Goal: Task Accomplishment & Management: Manage account settings

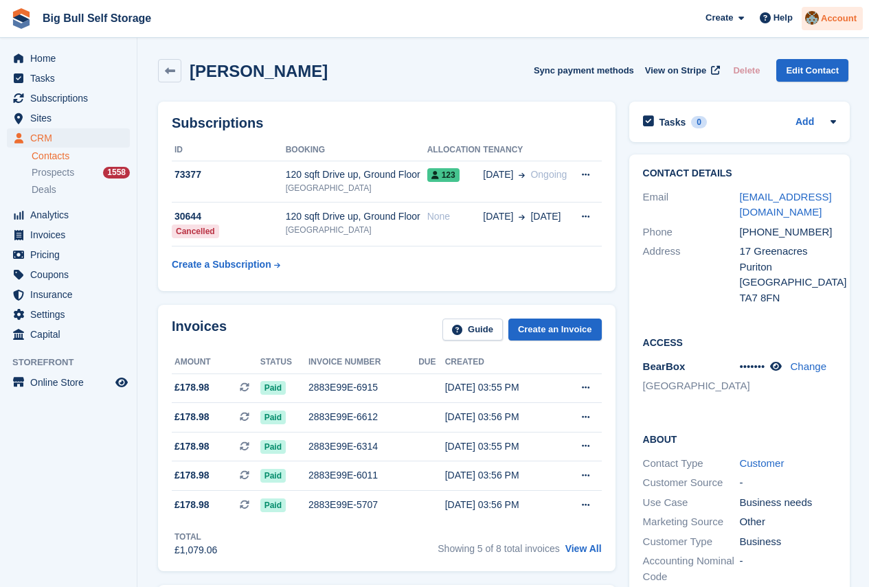
click at [838, 18] on span "Account" at bounding box center [839, 19] width 36 height 14
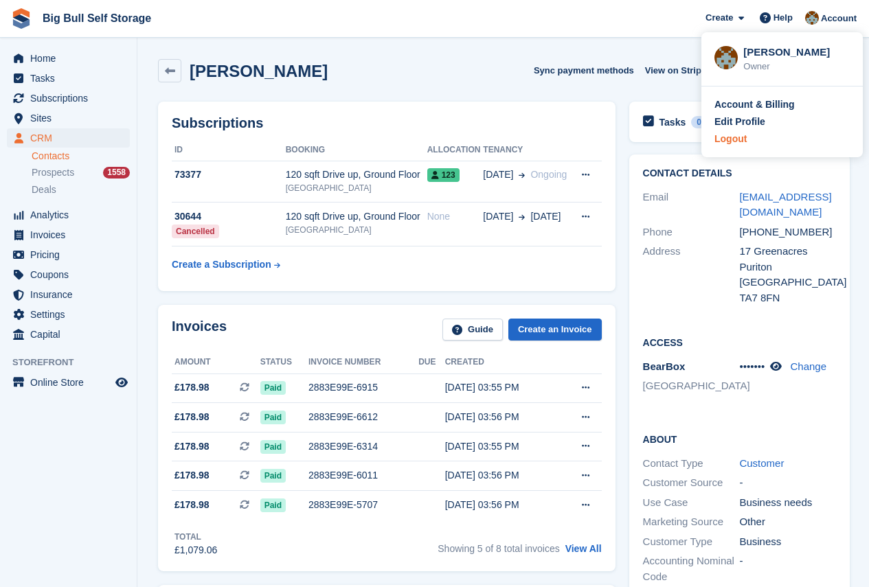
click at [741, 141] on div "Logout" at bounding box center [731, 139] width 32 height 14
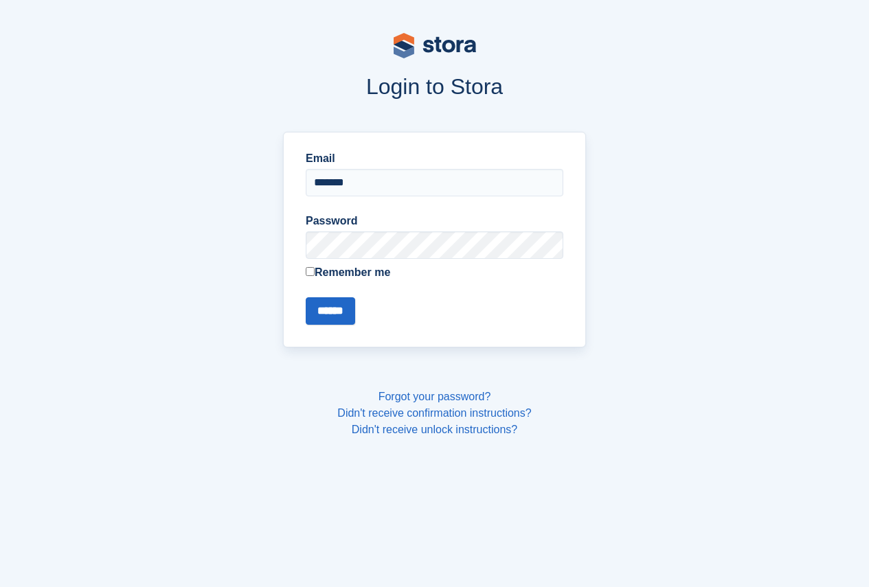
type input "**********"
click at [306, 298] on input "******" at bounding box center [330, 311] width 49 height 27
